Goal: Navigation & Orientation: Understand site structure

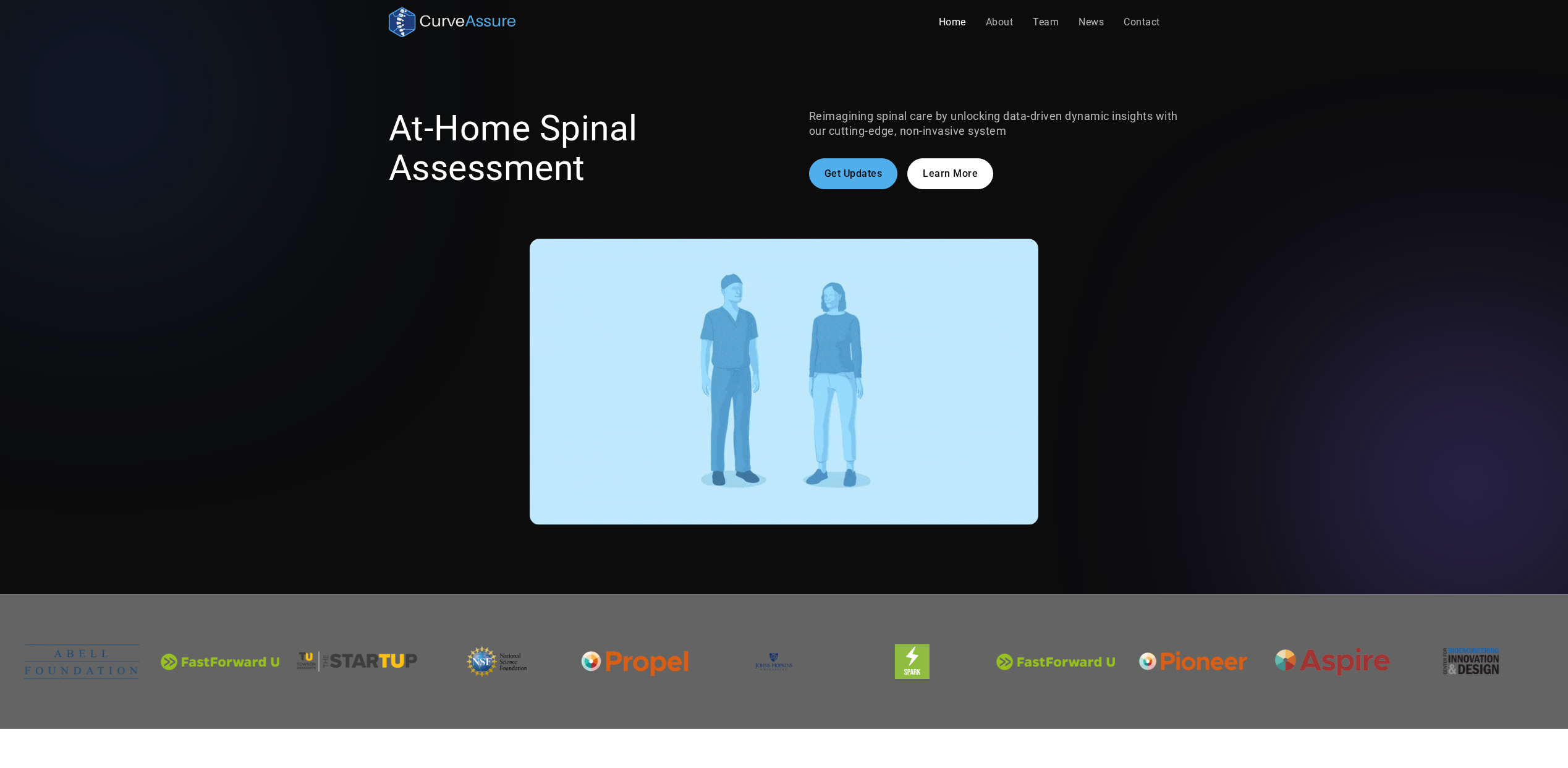
click at [714, 142] on h1 "At-Home Spinal Assessment" at bounding box center [574, 148] width 371 height 79
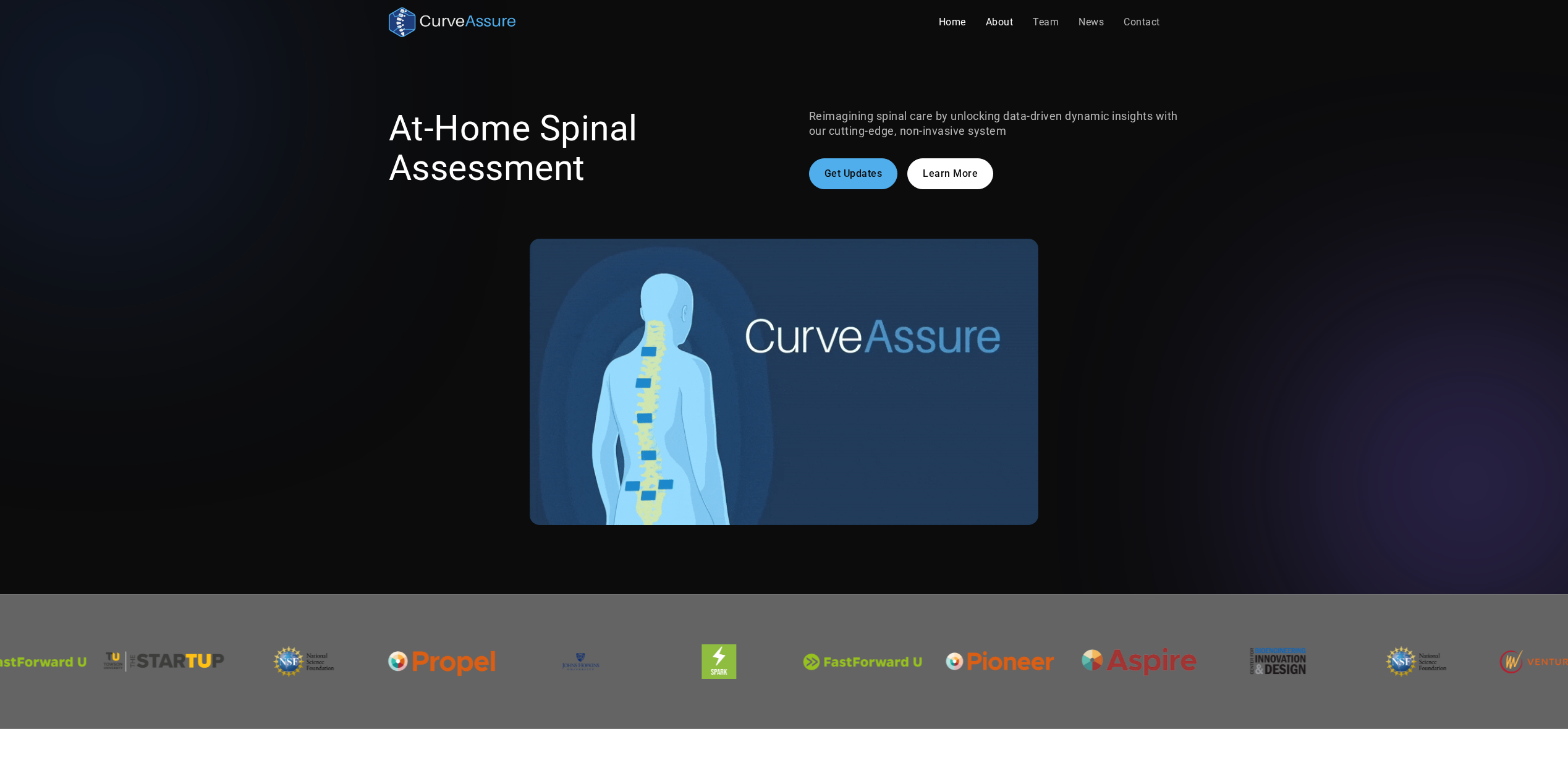
click at [1000, 17] on link "About" at bounding box center [1000, 22] width 48 height 24
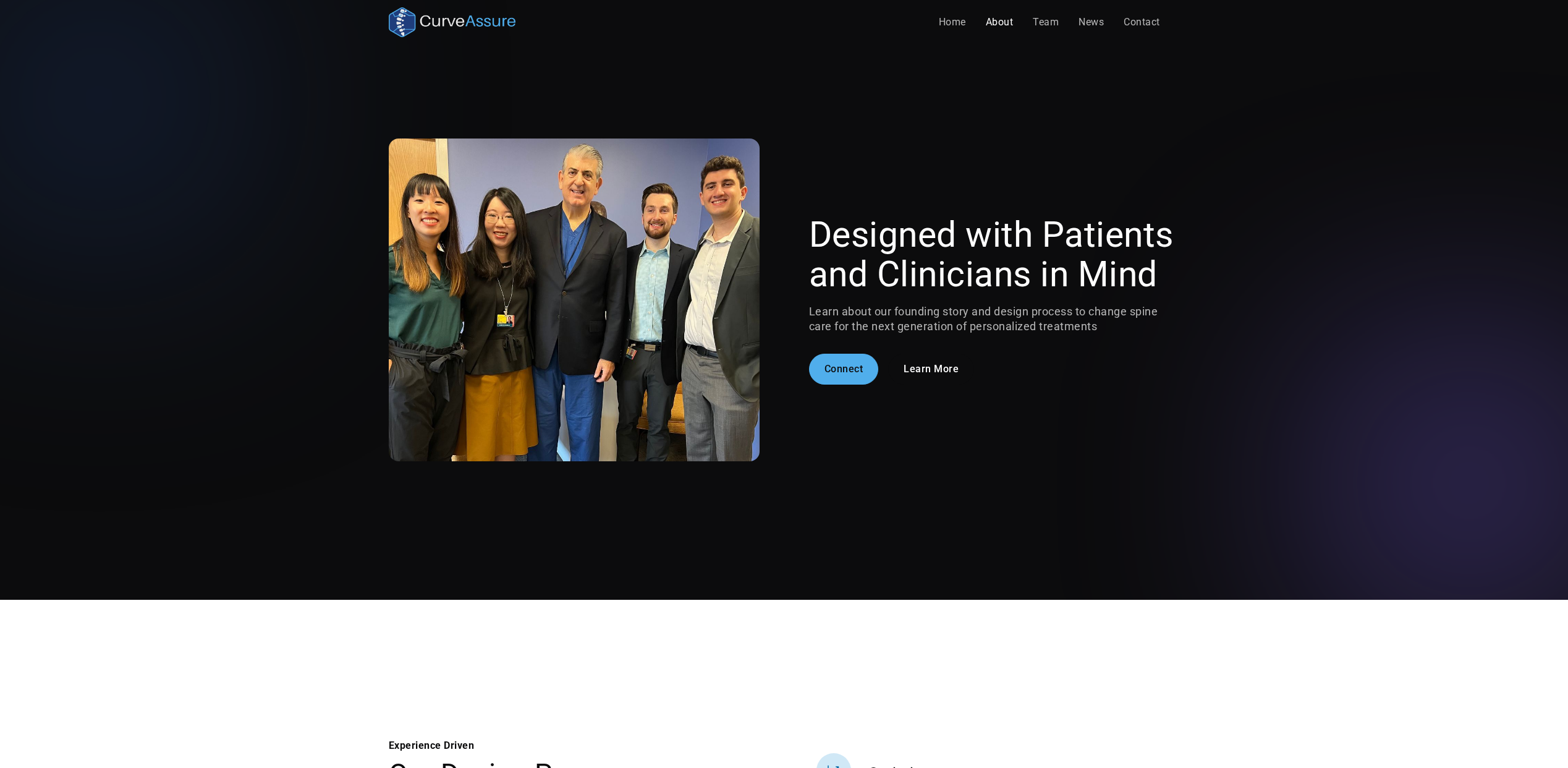
click at [867, 239] on h1 "Designed with Patients and Clinicians in Mind" at bounding box center [994, 254] width 371 height 79
click at [1049, 24] on link "Team" at bounding box center [1045, 22] width 46 height 24
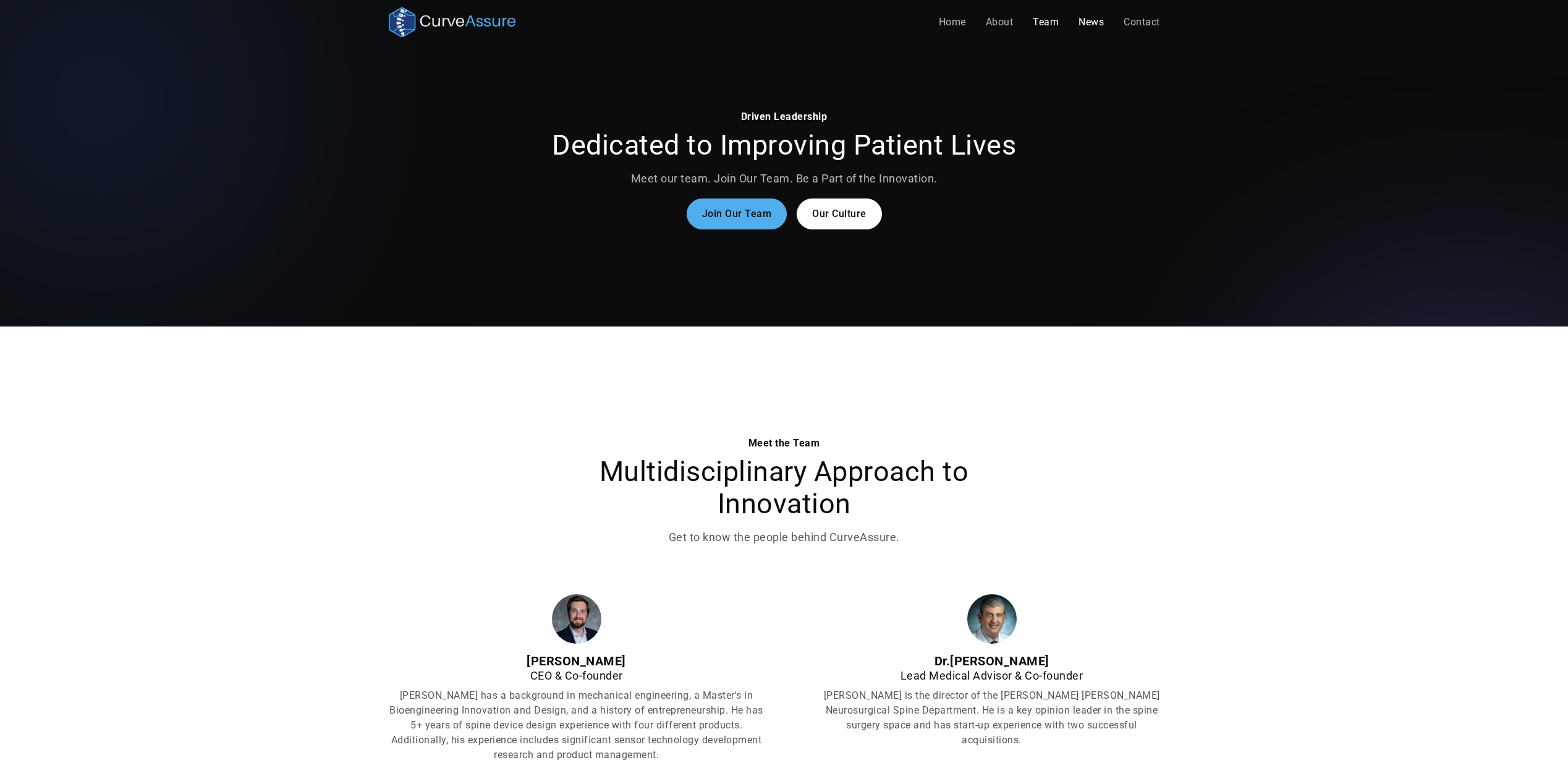
click at [1088, 21] on link "News" at bounding box center [1091, 22] width 45 height 24
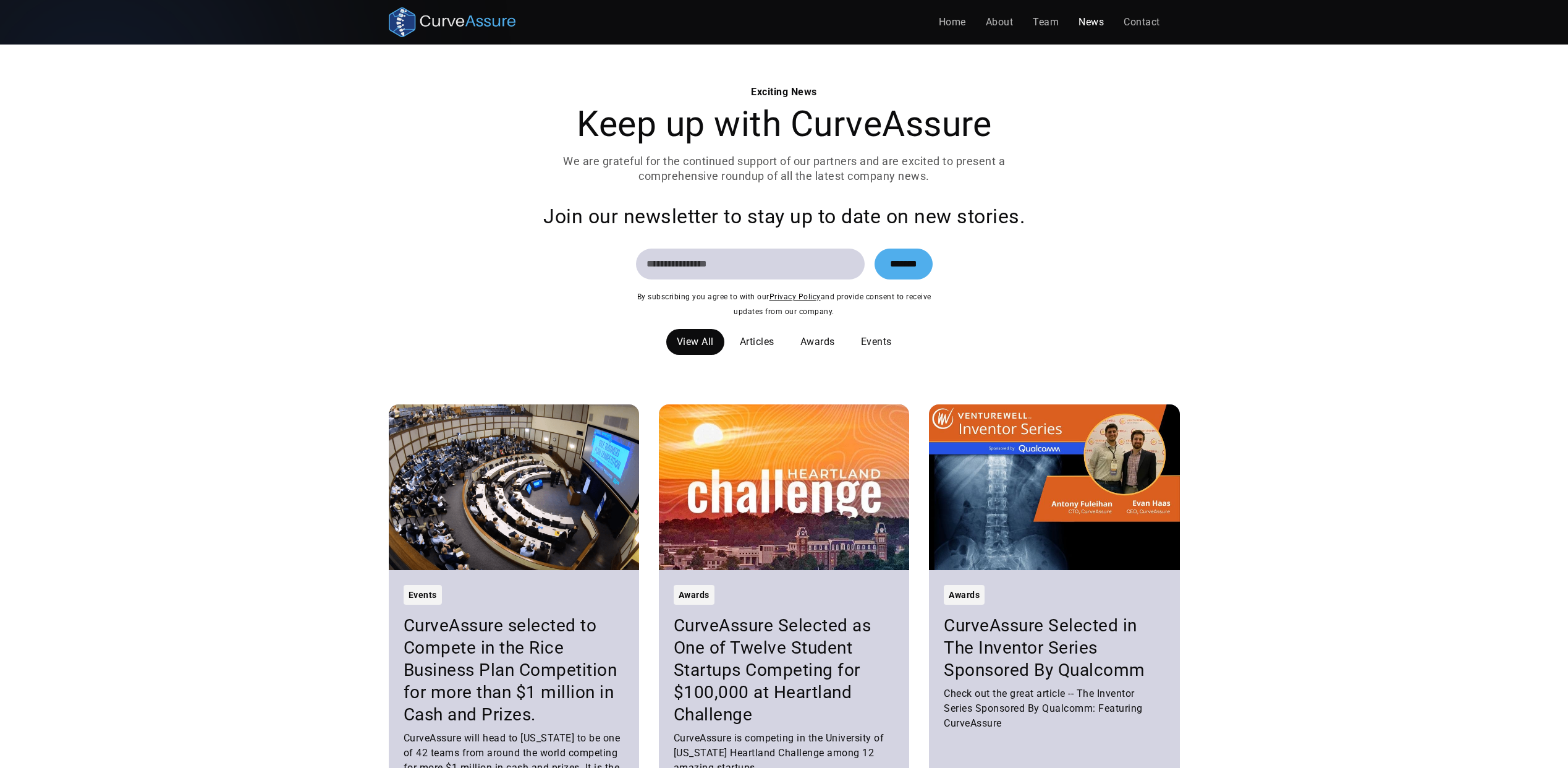
click at [1153, 300] on div "Join our newsletter to stay up to date on new stories. ******* By subscribing y…" at bounding box center [784, 261] width 791 height 115
